Goal: Task Accomplishment & Management: Use online tool/utility

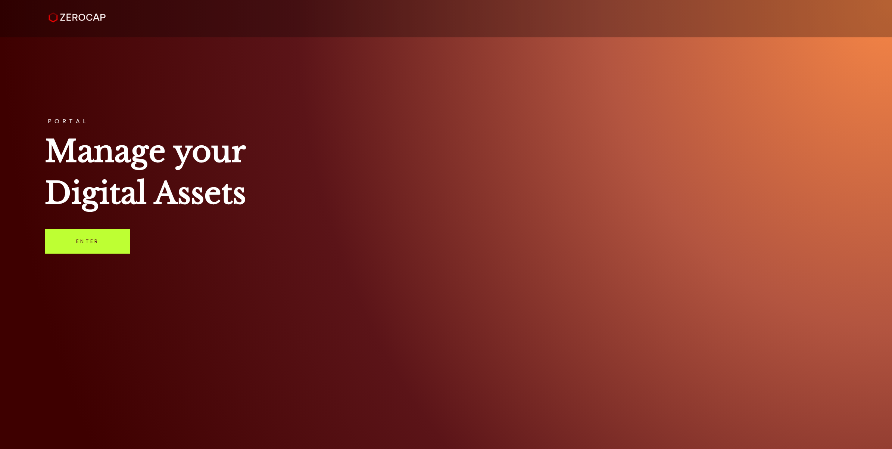
click at [96, 249] on link "Enter" at bounding box center [87, 241] width 85 height 25
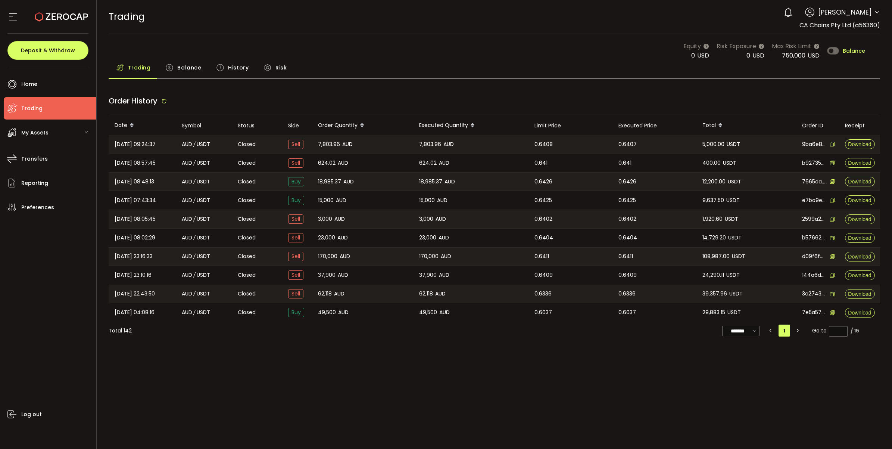
type input "***"
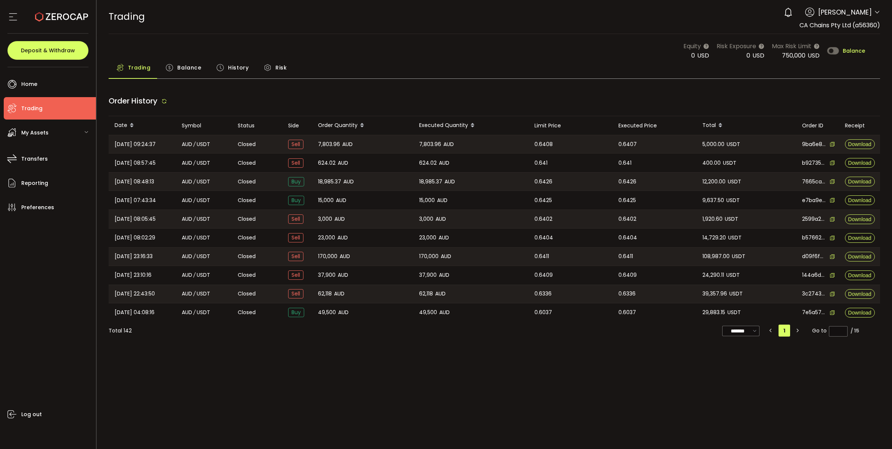
type input "***"
